Goal: Check status

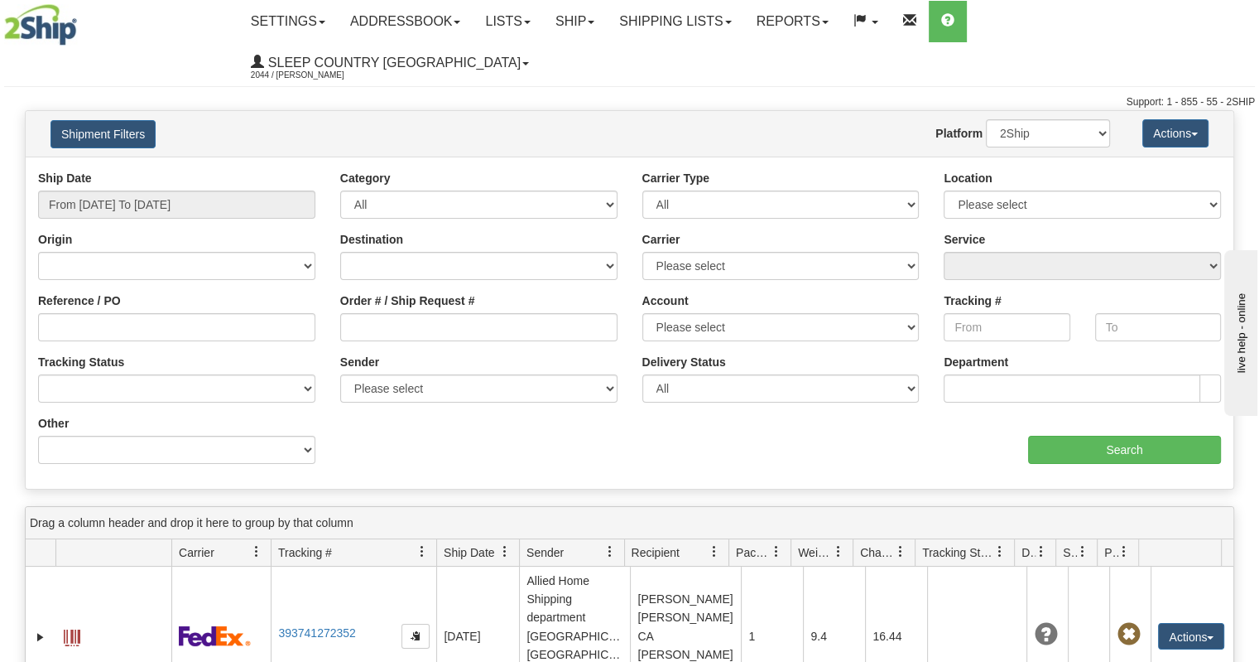
drag, startPoint x: 1219, startPoint y: 139, endPoint x: 1188, endPoint y: 135, distance: 30.9
click at [1219, 170] on div "Location Please select [GEOGRAPHIC_DATA] 921 922 93 94 97 390 915 916 98 902 95…" at bounding box center [1082, 194] width 277 height 49
click at [132, 190] on input "From [DATE] To [DATE]" at bounding box center [176, 204] width 277 height 28
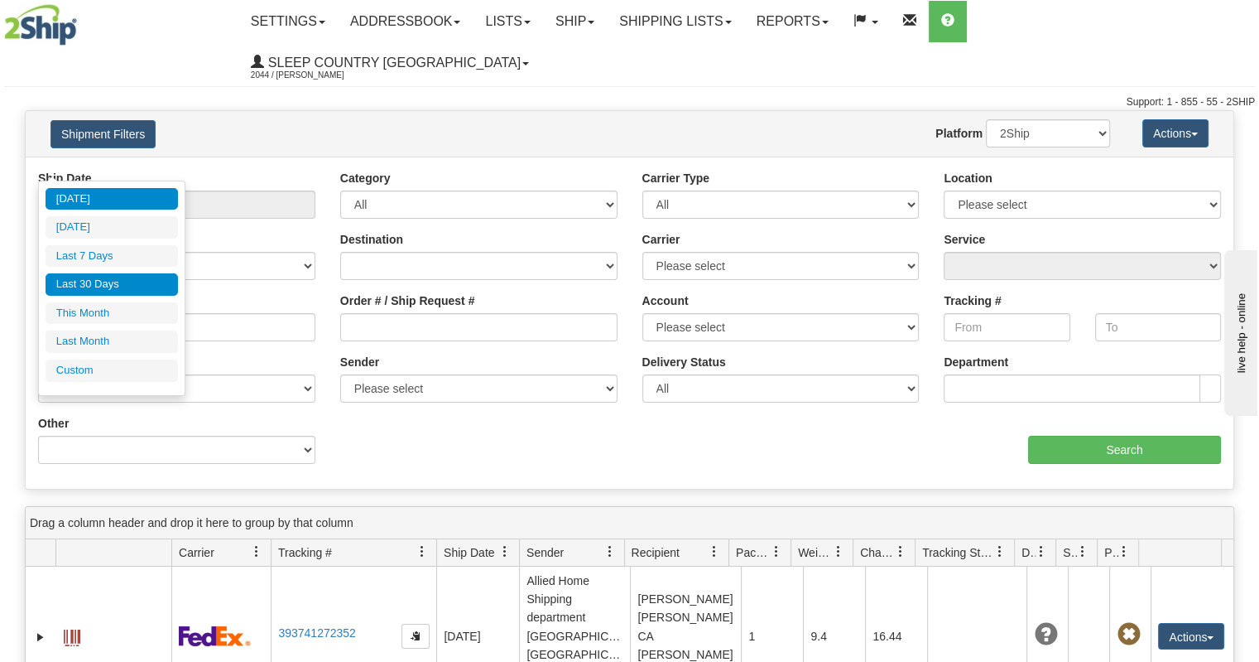
click at [106, 286] on li "Last 30 Days" at bounding box center [112, 284] width 132 height 22
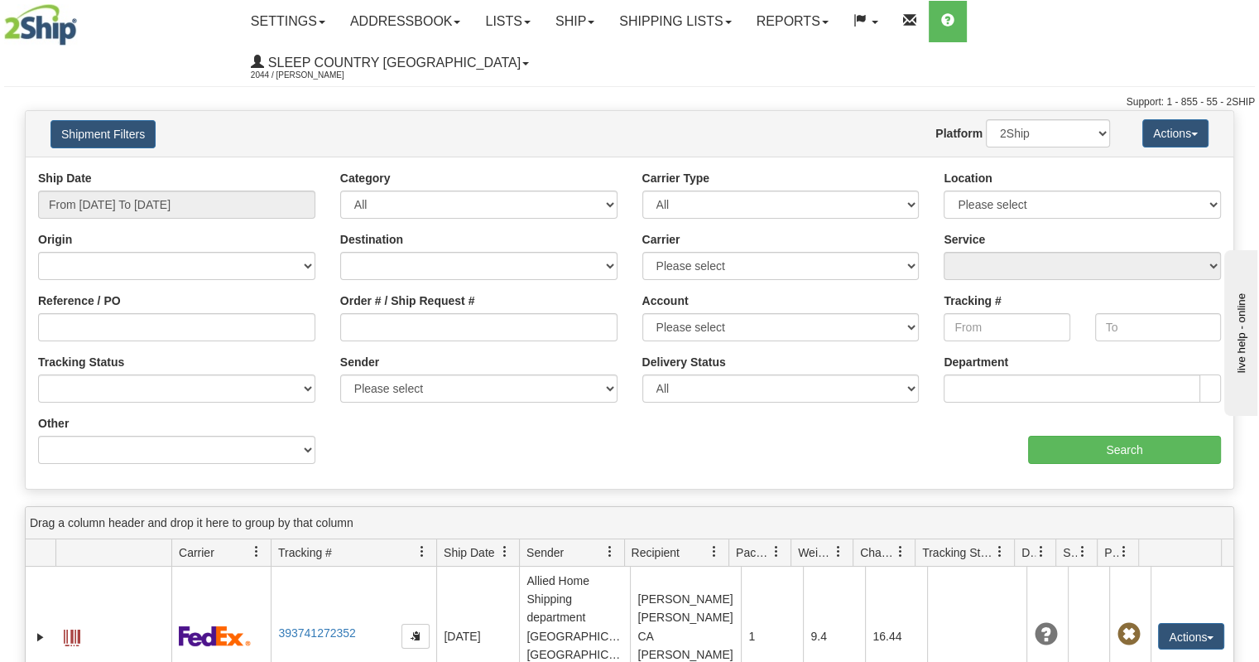
type input "From [DATE] To [DATE]"
click at [470, 313] on input "Order # / Ship Request #" at bounding box center [478, 327] width 277 height 28
paste input "9000I128594"
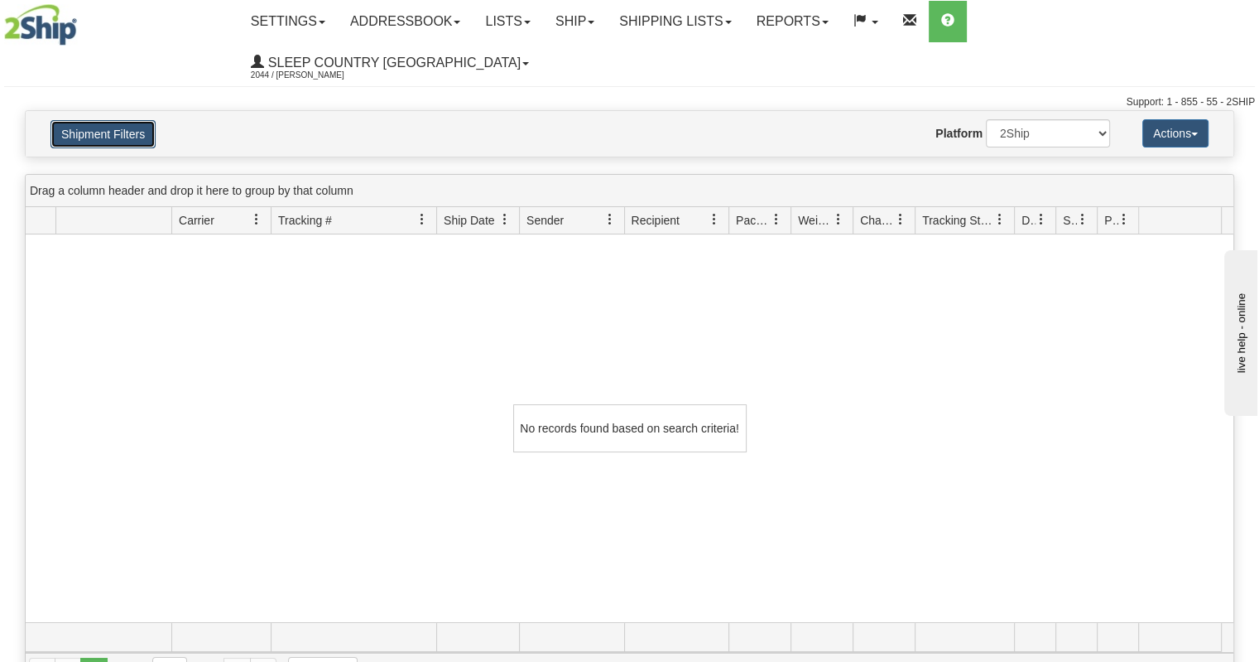
click at [152, 120] on button "Shipment Filters" at bounding box center [103, 134] width 105 height 28
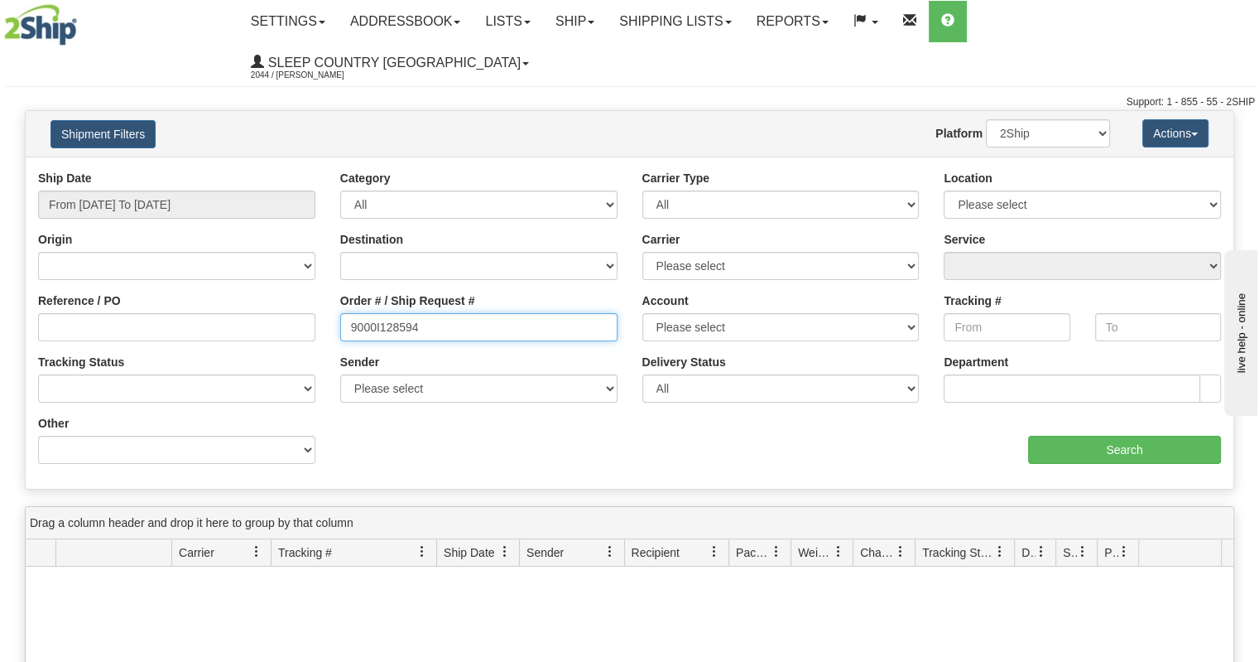
click at [401, 313] on input "9000I128594" at bounding box center [478, 327] width 277 height 28
paste input "4871"
type input "9000I124871"
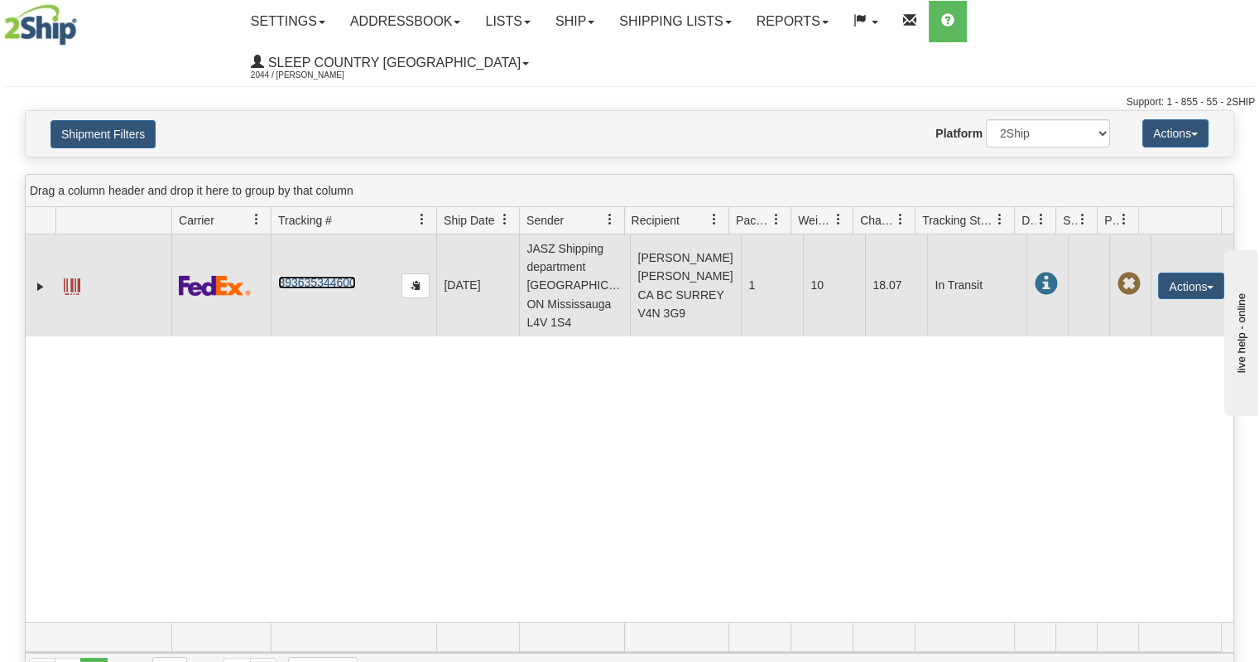
click at [310, 276] on link "393635344600" at bounding box center [316, 282] width 77 height 13
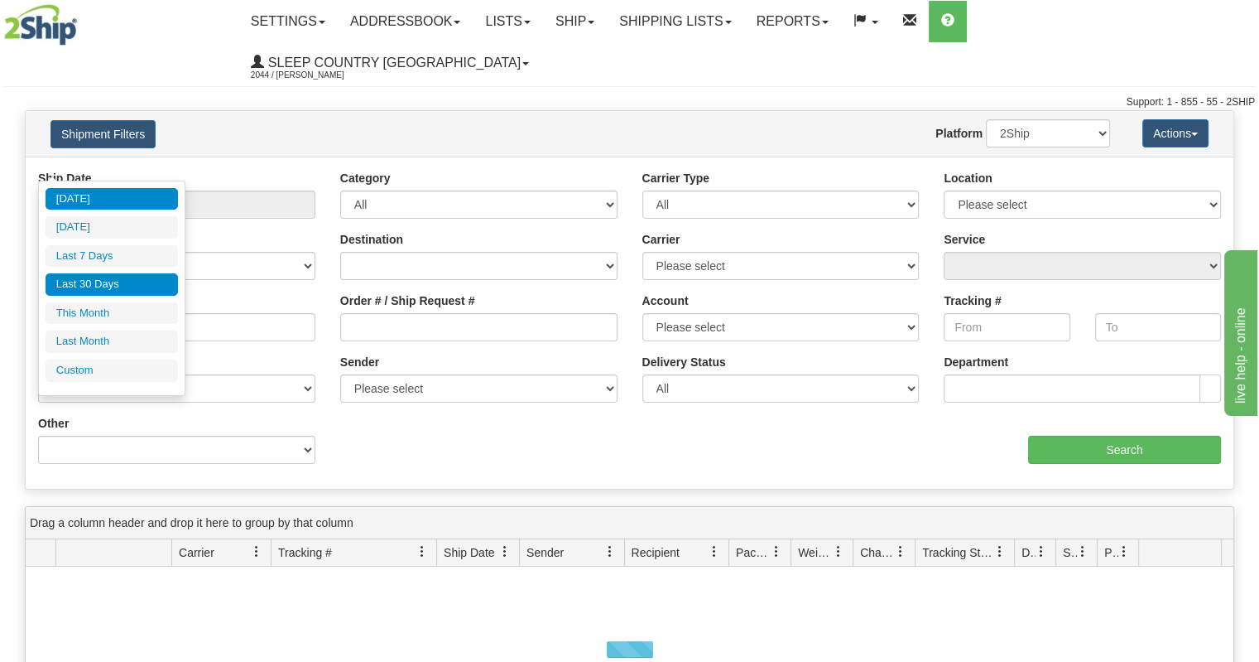
click at [125, 284] on li "Last 30 Days" at bounding box center [112, 284] width 132 height 22
type input "From [DATE] To [DATE]"
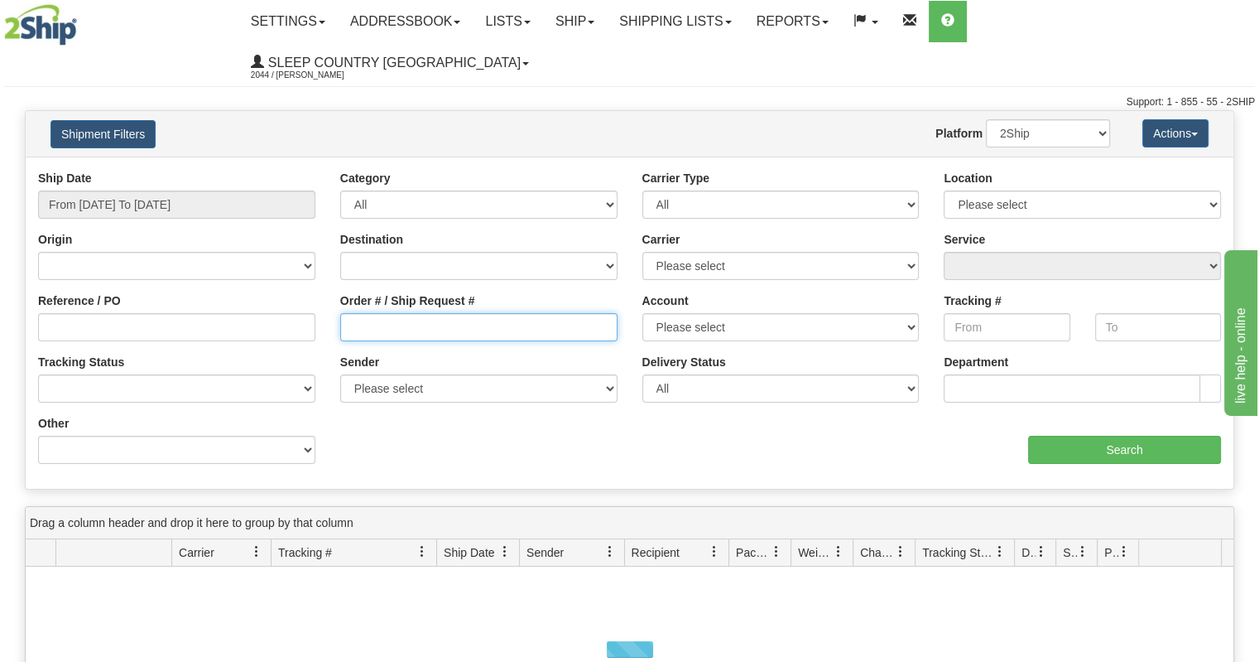
click at [460, 313] on input "Order # / Ship Request #" at bounding box center [478, 327] width 277 height 28
paste input "9000I127637"
type input "9000I127637"
